Goal: Information Seeking & Learning: Learn about a topic

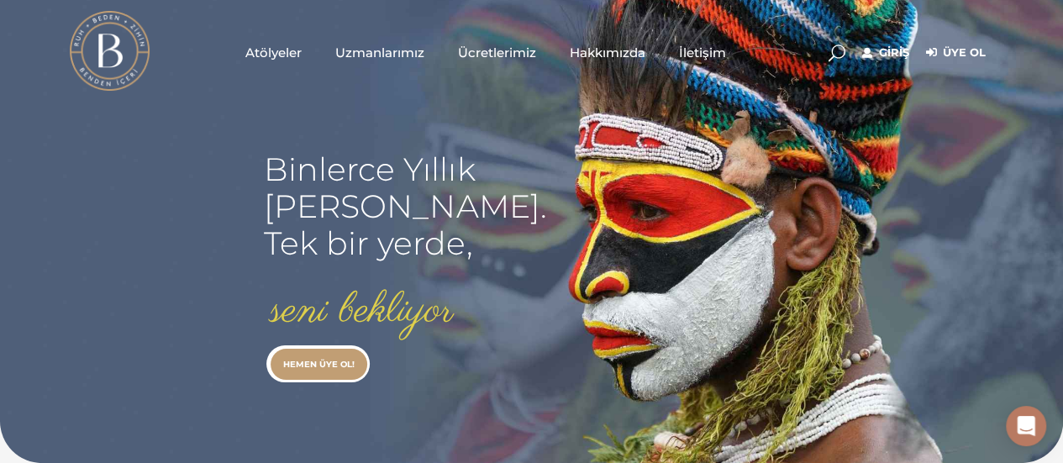
type input "[EMAIL_ADDRESS][DOMAIN_NAME]"
click at [899, 50] on link "Giriş" at bounding box center [885, 53] width 47 height 20
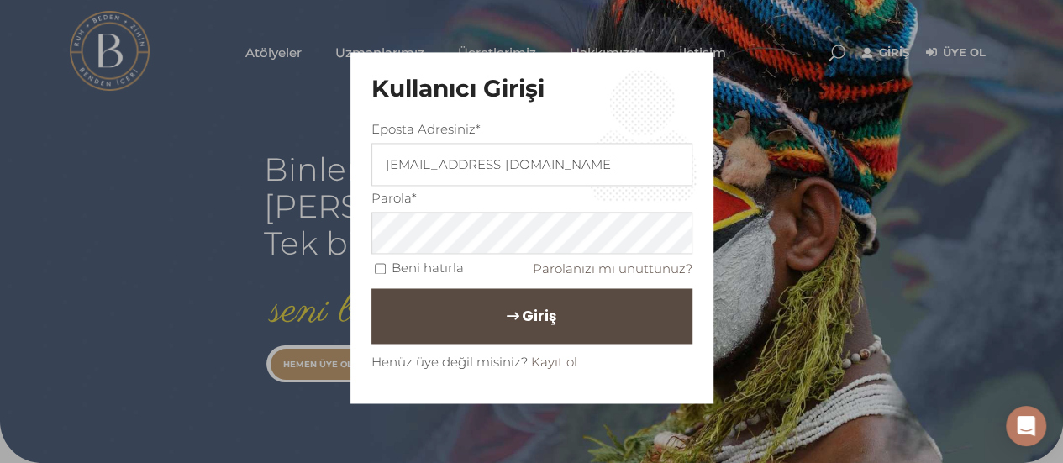
click at [542, 324] on span "Giriş" at bounding box center [539, 316] width 34 height 29
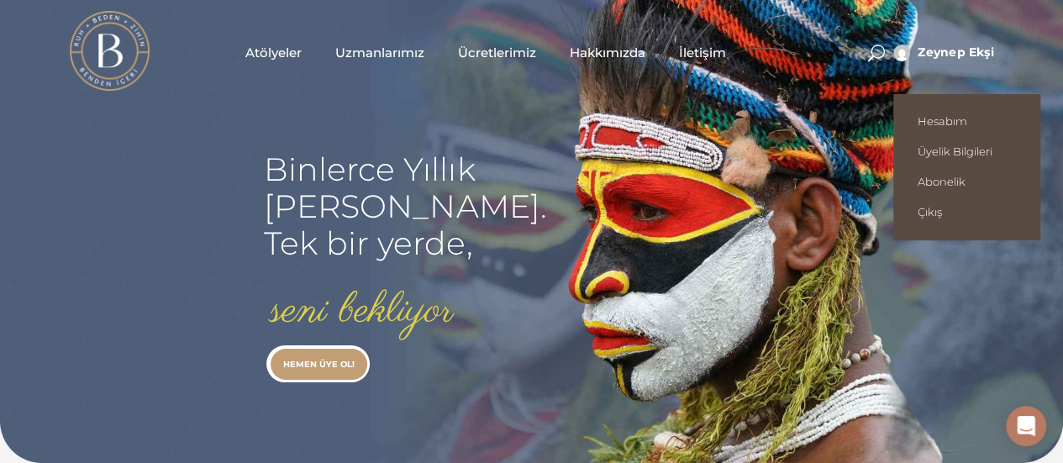
click at [959, 50] on span "Zeynep Ekşi" at bounding box center [955, 52] width 76 height 15
click at [963, 127] on span "Hesabım" at bounding box center [966, 120] width 98 height 13
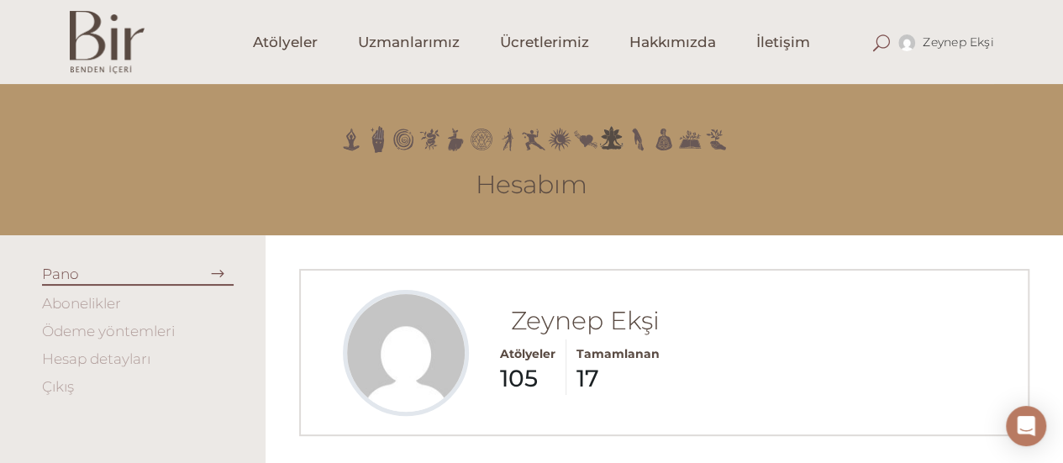
click at [874, 45] on span at bounding box center [881, 42] width 17 height 17
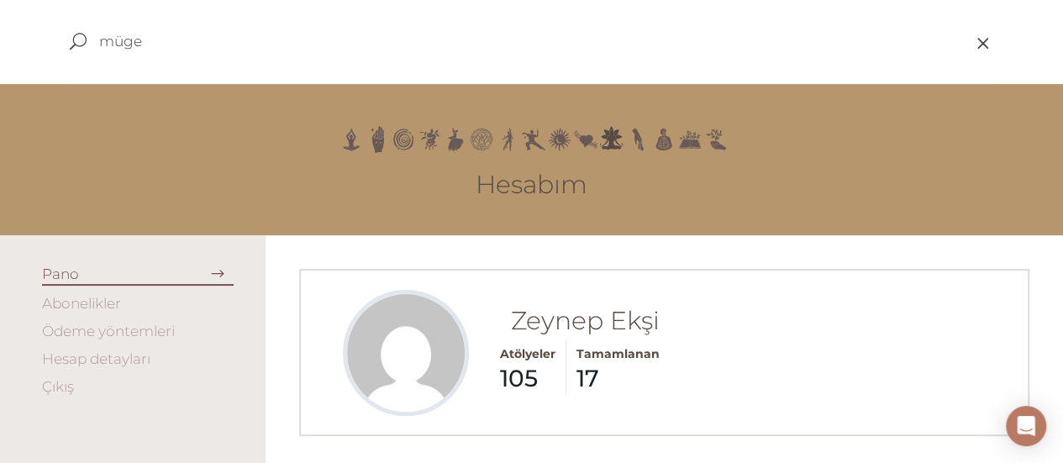
type input "müge"
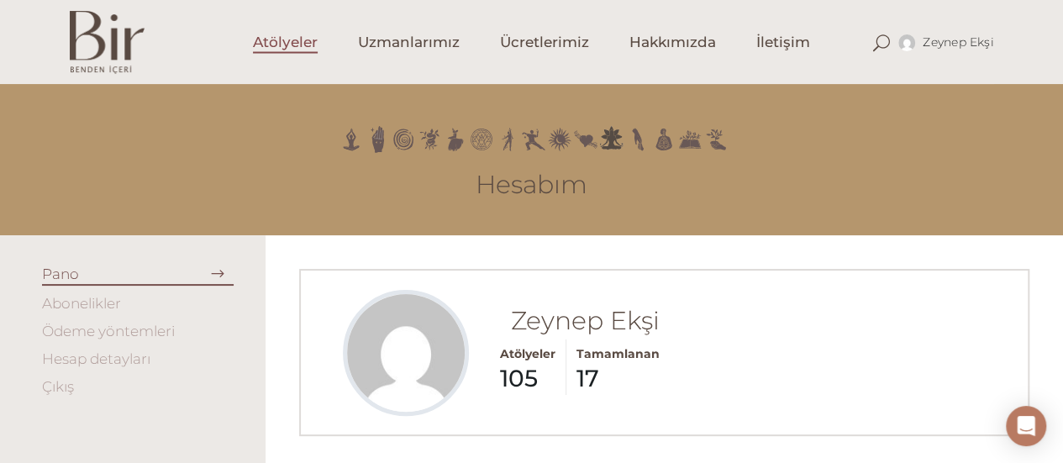
click at [275, 34] on span "Atölyeler" at bounding box center [285, 42] width 65 height 19
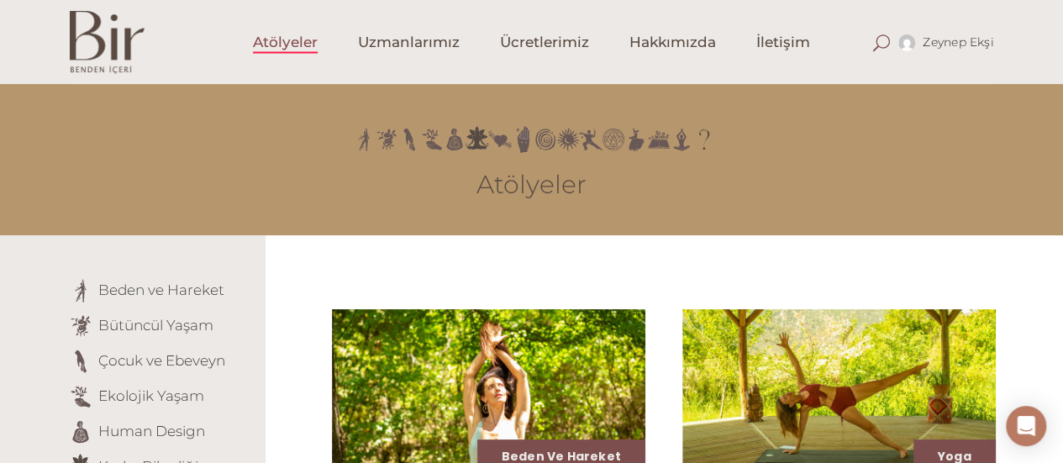
click at [880, 39] on span at bounding box center [881, 42] width 17 height 17
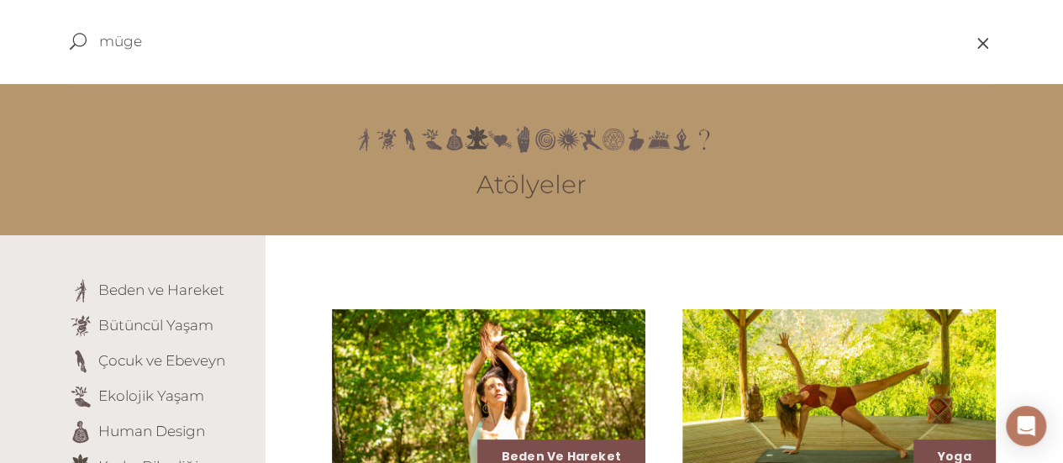
type input "müge"
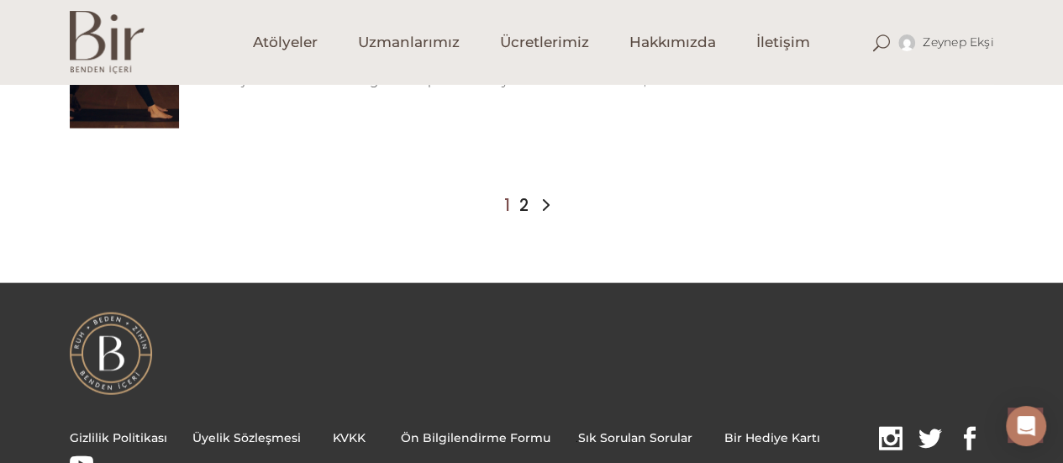
scroll to position [1680, 0]
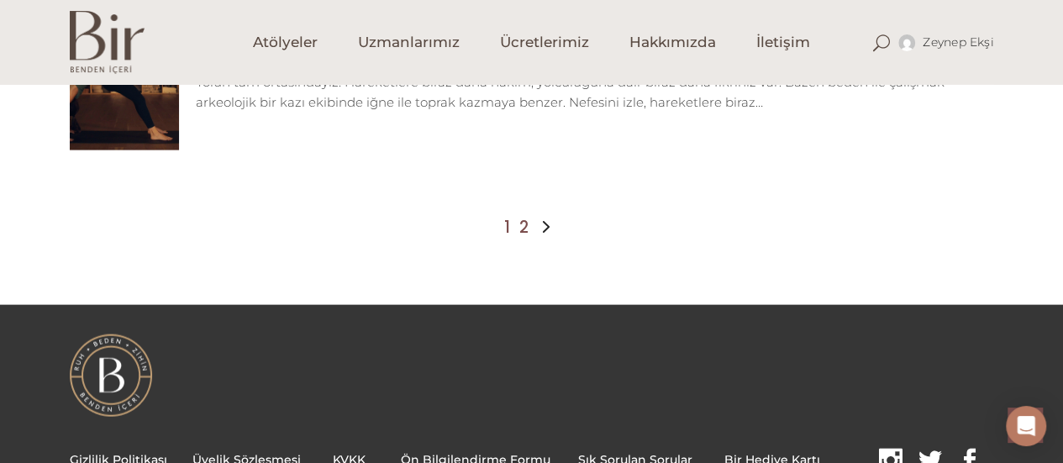
click at [523, 226] on link "2" at bounding box center [523, 228] width 9 height 20
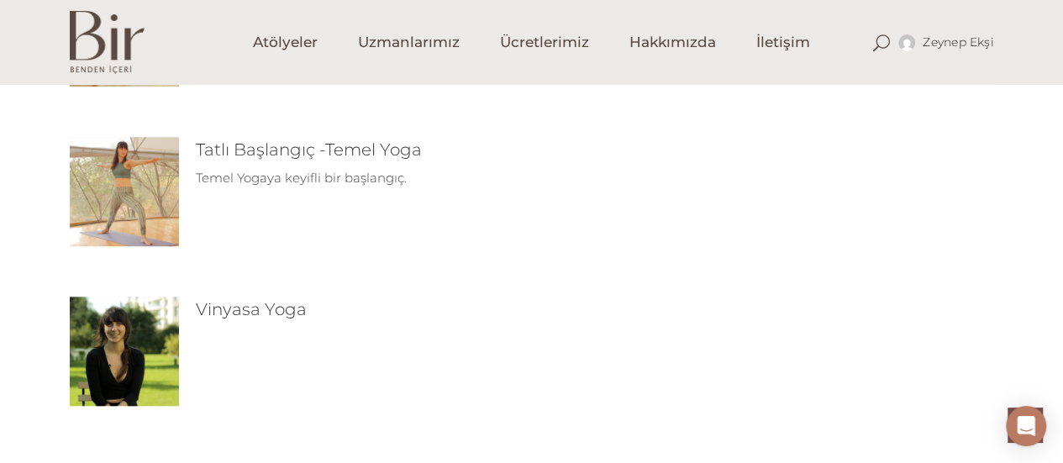
scroll to position [840, 0]
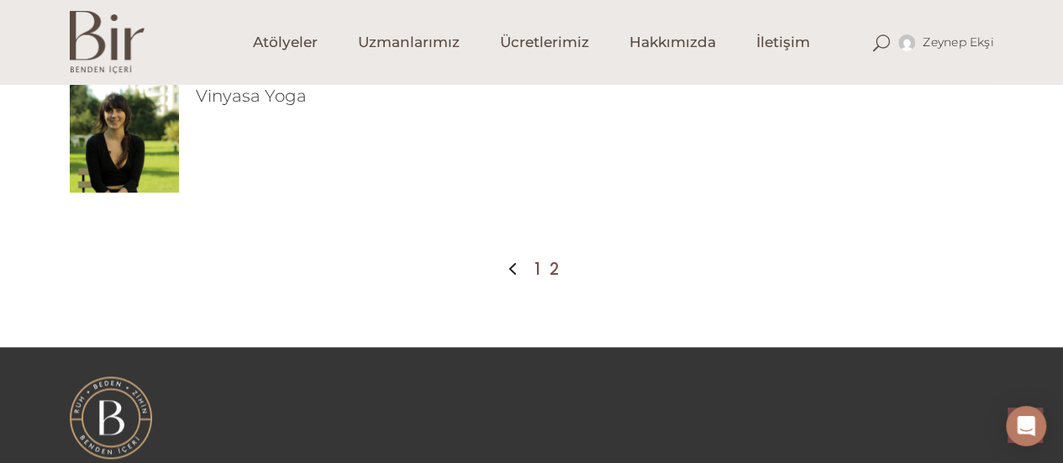
click at [536, 276] on link "1" at bounding box center [537, 270] width 6 height 20
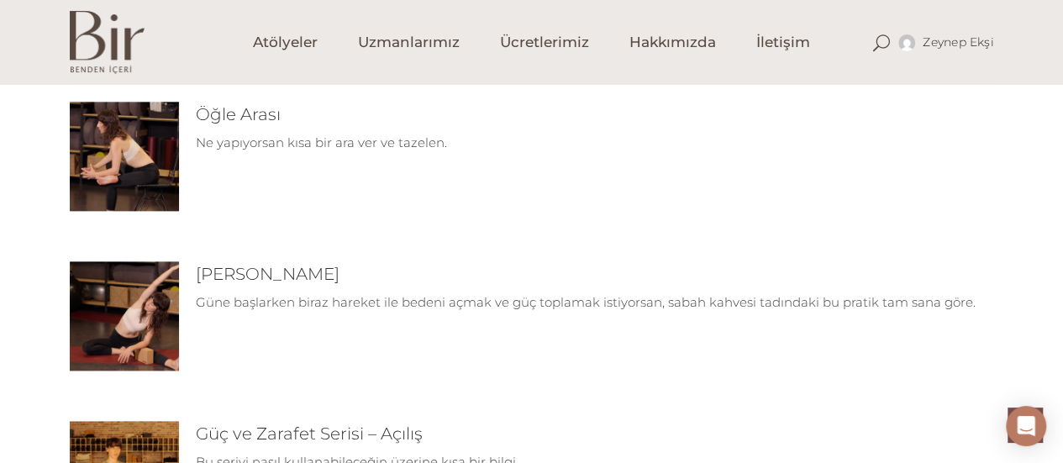
scroll to position [1008, 0]
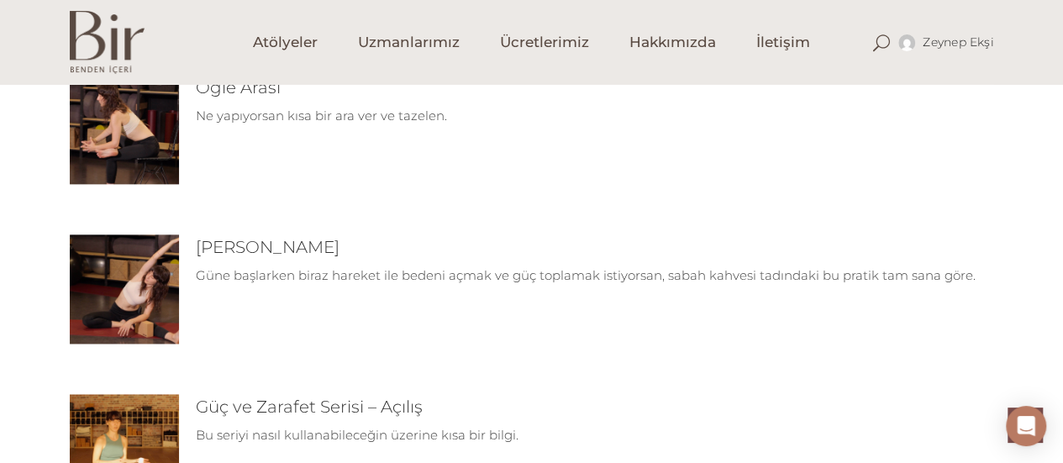
click at [139, 260] on img at bounding box center [124, 288] width 109 height 109
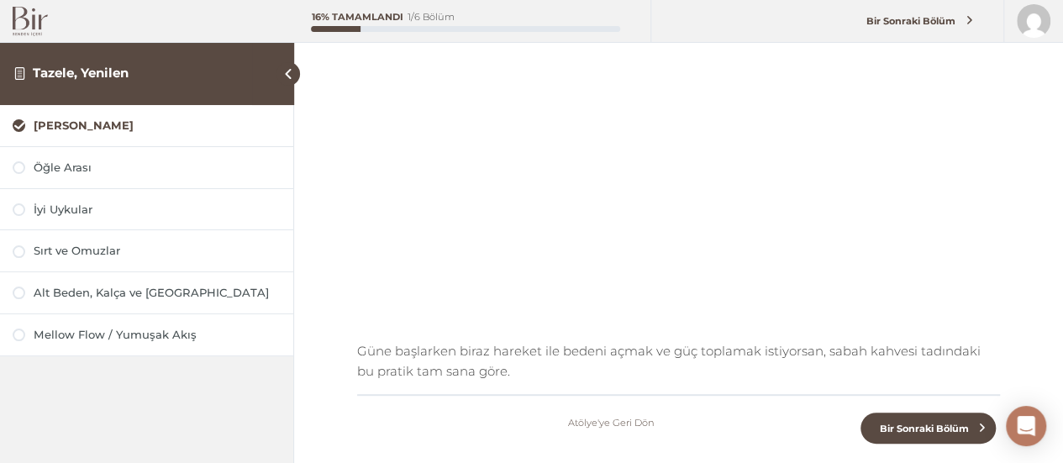
scroll to position [168, 0]
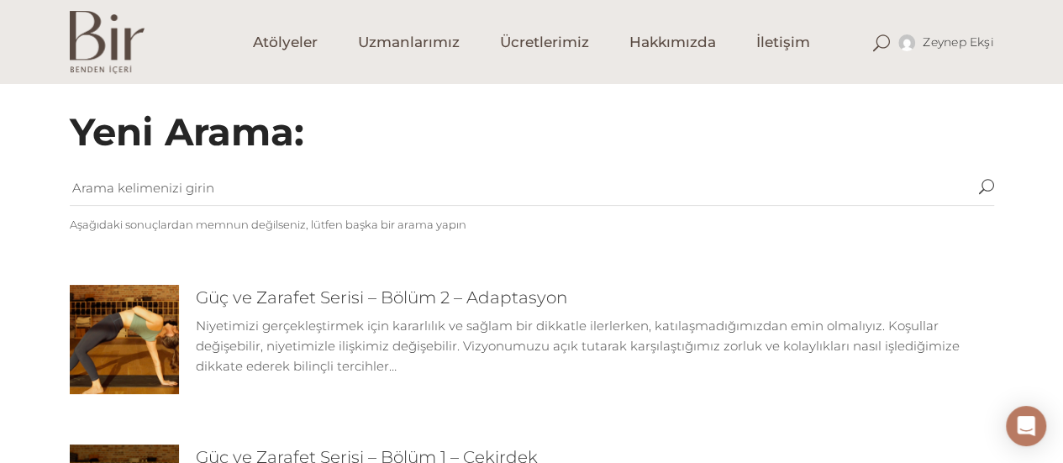
click at [885, 53] on div "[PERSON_NAME] Hesabım Üyelik [GEOGRAPHIC_DATA] Abonelik [GEOGRAPHIC_DATA]" at bounding box center [928, 42] width 129 height 84
click at [882, 51] on div "Zeynep Ekşi Hesabım Üyelik Bilgileri Abonelik Çıkış" at bounding box center [928, 42] width 129 height 84
click at [885, 41] on span at bounding box center [881, 42] width 17 height 17
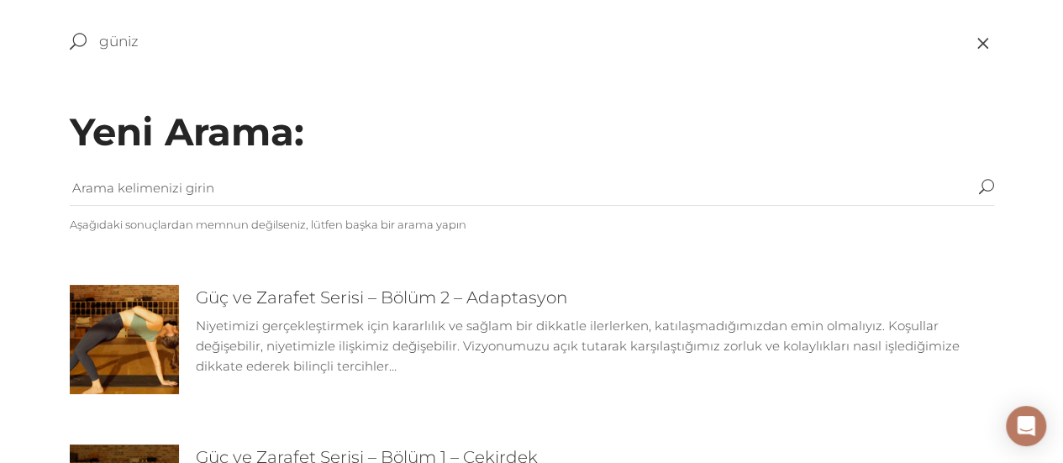
type input "güniz"
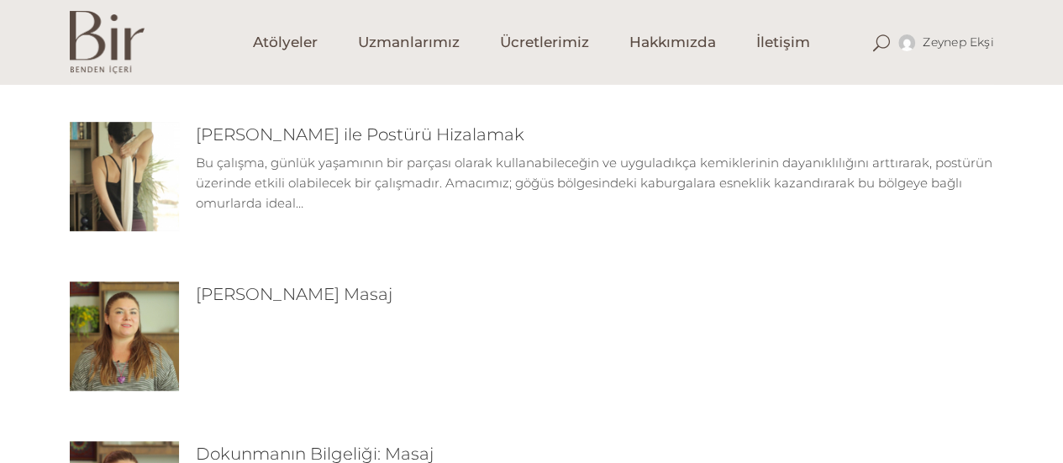
scroll to position [504, 0]
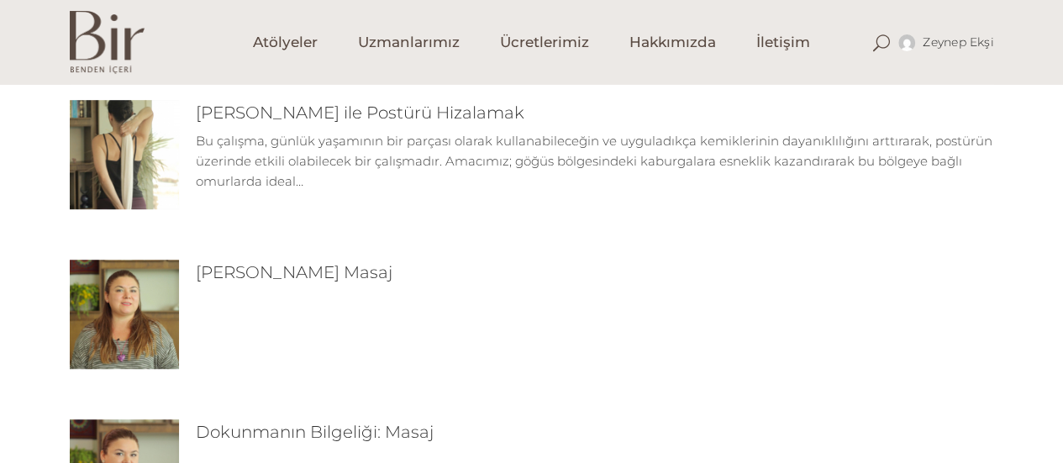
click at [123, 143] on img at bounding box center [124, 154] width 109 height 109
